Goal: Task Accomplishment & Management: Manage account settings

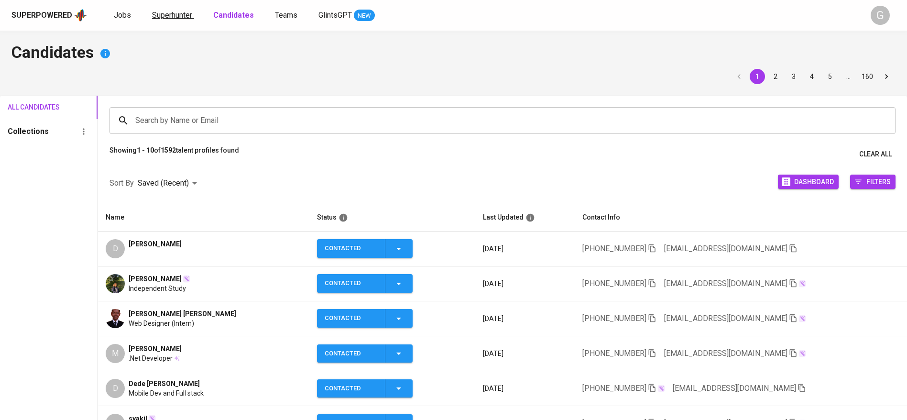
click at [178, 19] on span "Superhunter" at bounding box center [172, 15] width 40 height 9
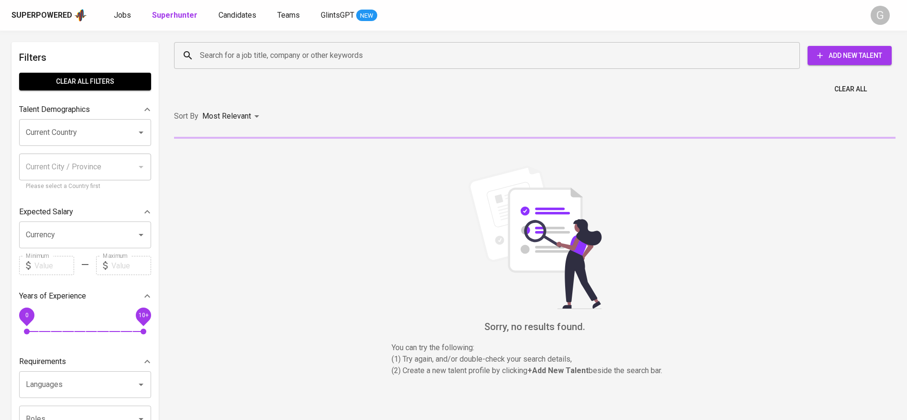
click at [228, 56] on input "Search for a job title, company or other keywords" at bounding box center [489, 55] width 584 height 18
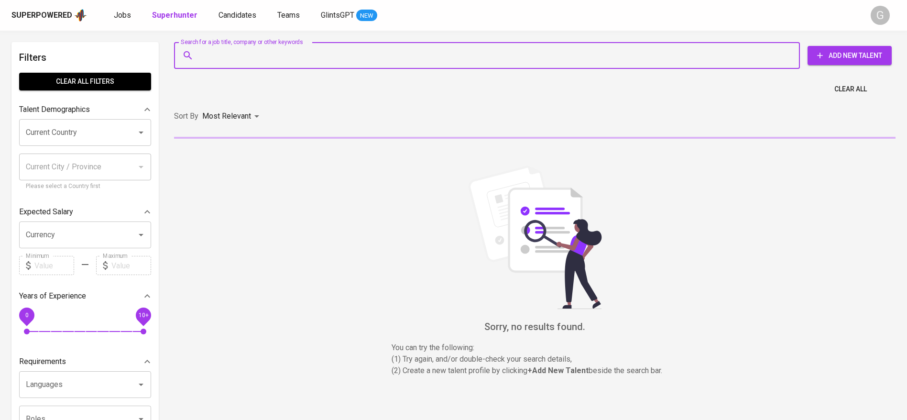
paste input "[EMAIL_ADDRESS][DOMAIN_NAME]"
type input "[EMAIL_ADDRESS][DOMAIN_NAME]"
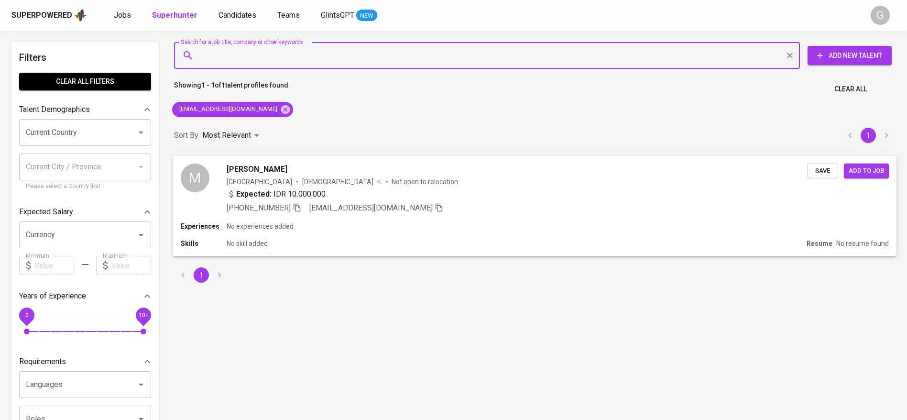
click at [810, 165] on button "Save" at bounding box center [822, 170] width 31 height 15
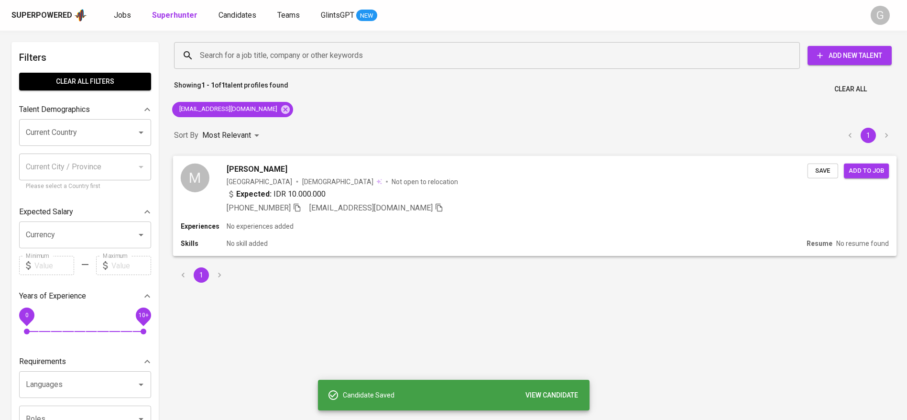
click at [601, 183] on div "Indonesia [DEMOGRAPHIC_DATA] Not open to relocation" at bounding box center [517, 181] width 581 height 10
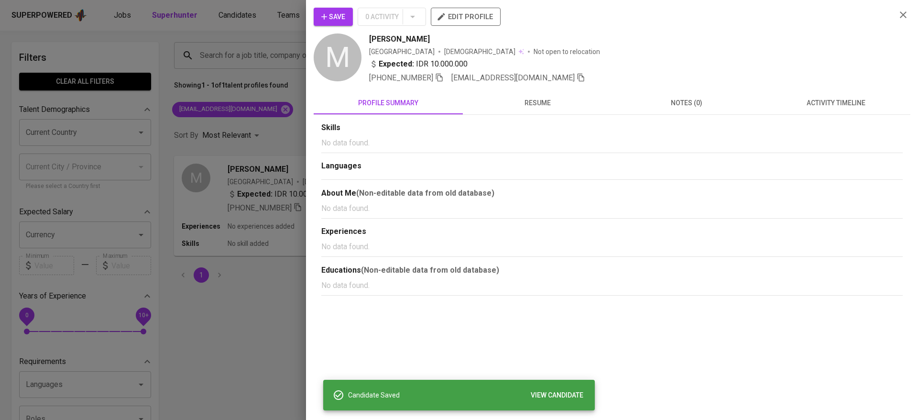
click at [232, 26] on div at bounding box center [459, 210] width 918 height 420
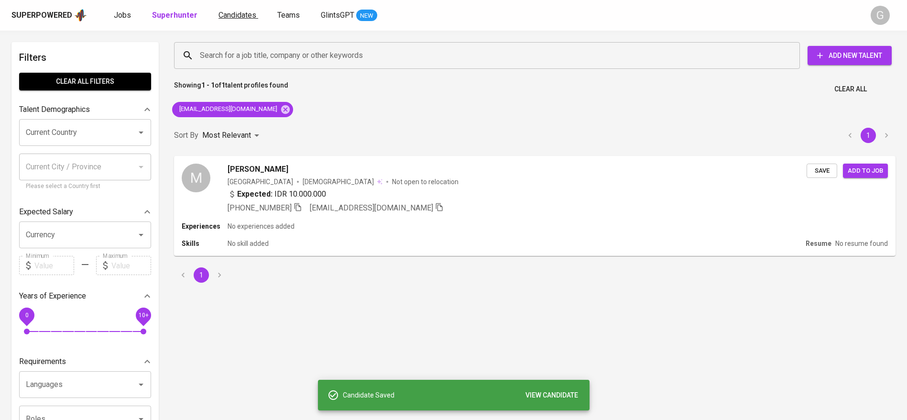
click at [231, 14] on span "Candidates" at bounding box center [237, 15] width 38 height 9
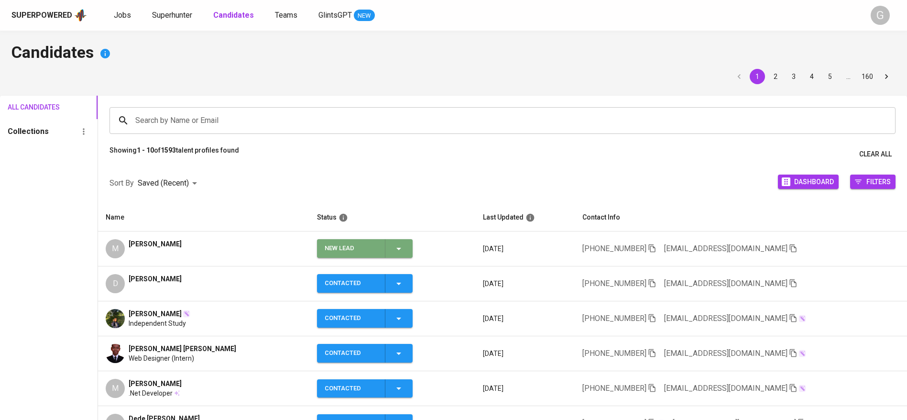
click at [385, 255] on div "New Lead" at bounding box center [365, 248] width 80 height 19
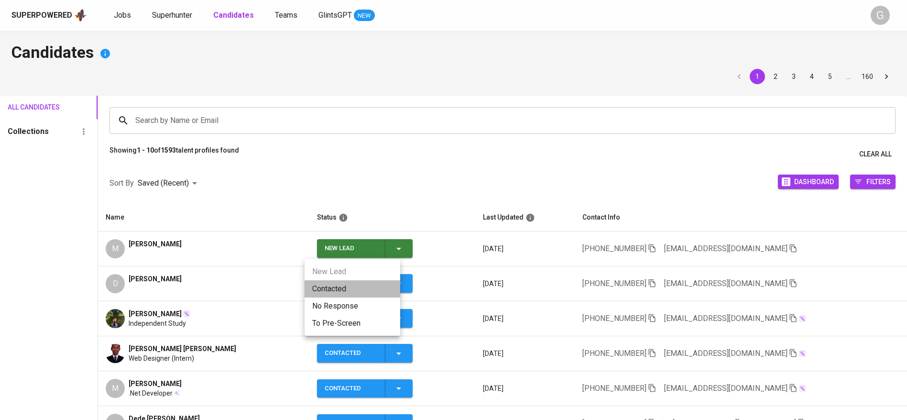
click at [359, 288] on li "Contacted" at bounding box center [352, 288] width 96 height 17
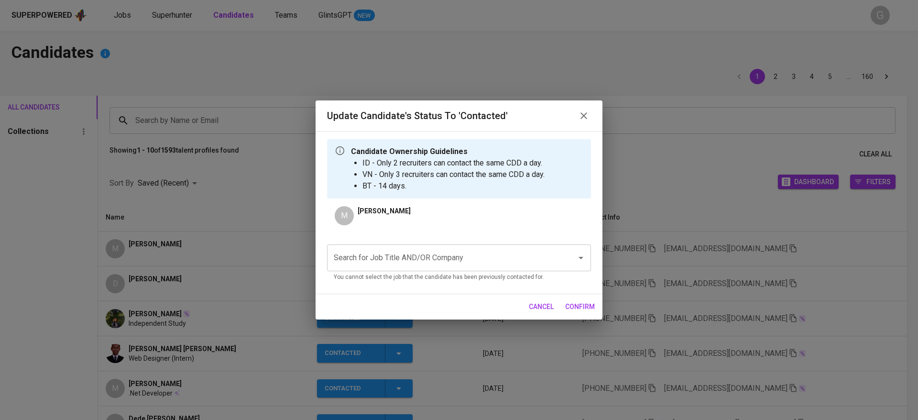
click at [442, 262] on input "Search for Job Title AND/OR Company" at bounding box center [445, 258] width 228 height 18
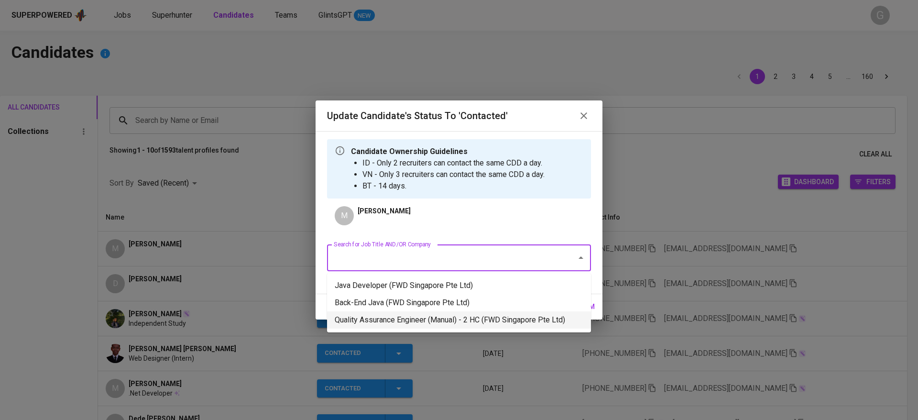
click at [435, 320] on li "Quality Assurance Engineer (Manual) - 2 HC (FWD Singapore Pte Ltd)" at bounding box center [459, 319] width 264 height 17
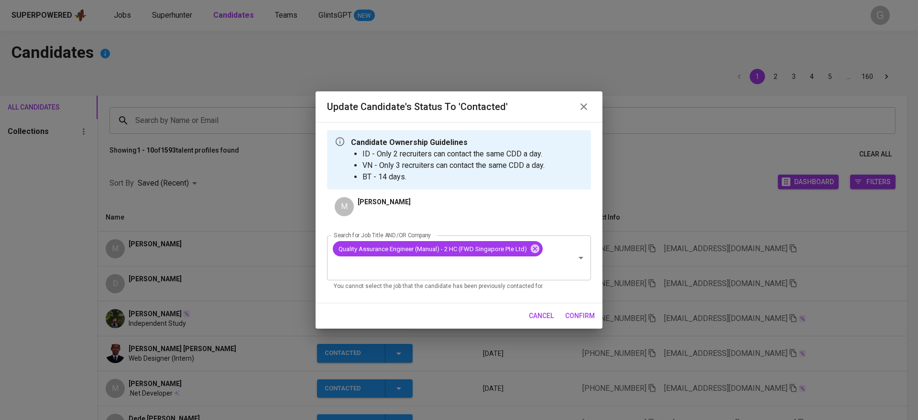
click at [582, 317] on span "confirm" at bounding box center [580, 316] width 30 height 12
